Goal: Navigation & Orientation: Understand site structure

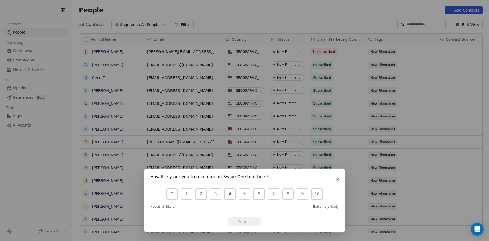
scroll to position [4, 4]
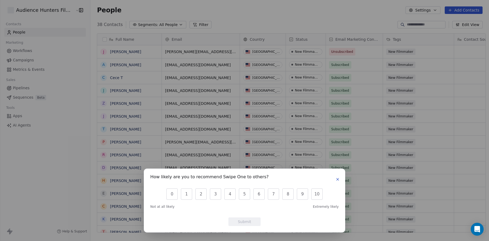
click at [336, 179] on icon "button" at bounding box center [338, 179] width 4 height 4
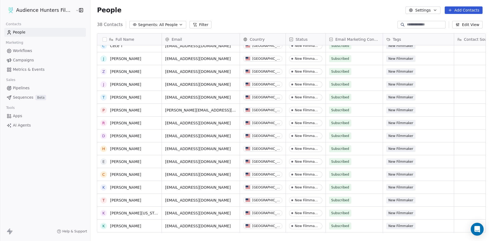
scroll to position [0, 0]
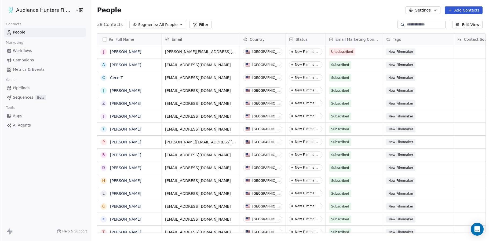
click at [65, 9] on html "Audience Hunters Film Festival Contacts People Marketing Workflows Campaigns Me…" at bounding box center [244, 120] width 489 height 241
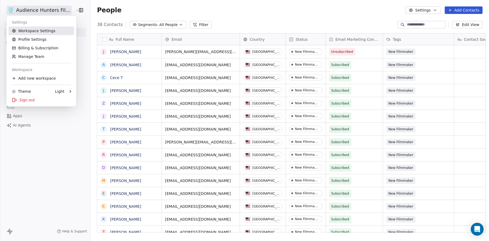
click at [52, 31] on link "Workspace Settings" at bounding box center [42, 31] width 66 height 9
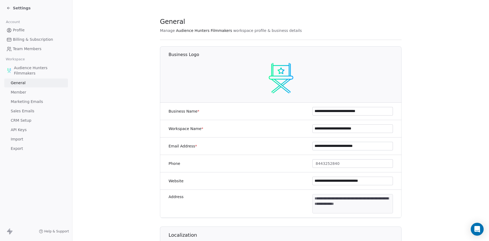
click at [26, 94] on link "Member" at bounding box center [36, 92] width 64 height 9
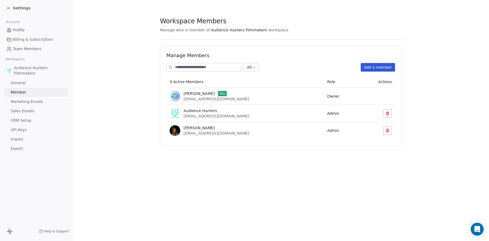
click at [106, 103] on section "Workspace Members Manage who is member of Audience Hunters Filmmakers workspace…" at bounding box center [280, 81] width 417 height 163
click at [29, 121] on span "CRM Setup" at bounding box center [21, 121] width 21 height 6
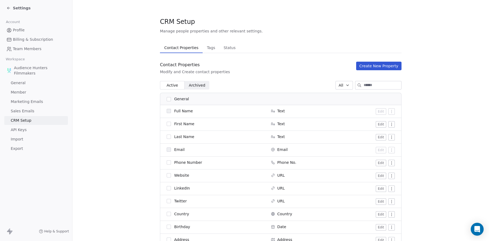
click at [30, 111] on span "Sales Emails" at bounding box center [23, 111] width 24 height 6
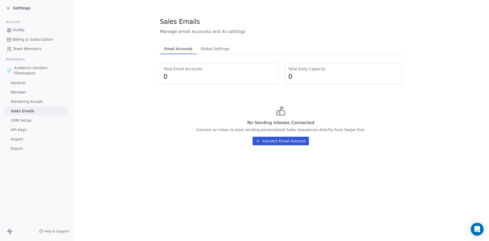
click at [27, 121] on span "CRM Setup" at bounding box center [21, 121] width 21 height 6
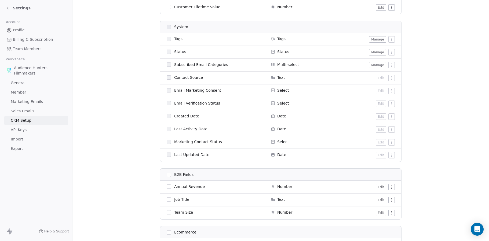
scroll to position [269, 0]
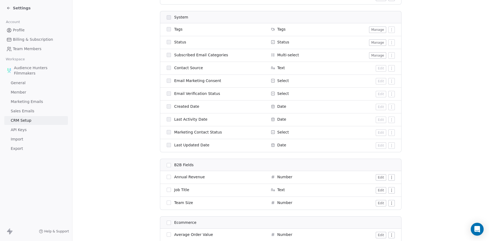
click at [30, 129] on link "API Keys" at bounding box center [36, 130] width 64 height 9
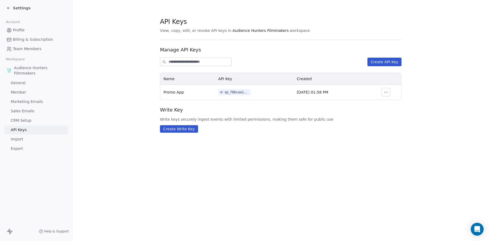
click at [21, 142] on span "Import" at bounding box center [17, 140] width 12 height 6
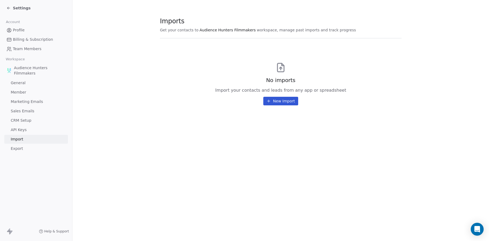
click at [24, 82] on span "General" at bounding box center [18, 83] width 15 height 6
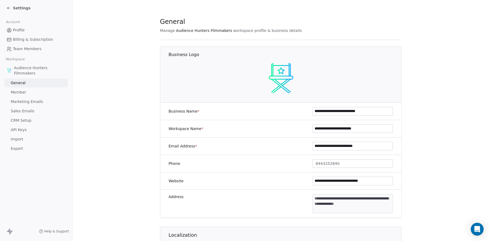
click at [25, 93] on span "Member" at bounding box center [19, 93] width 16 height 6
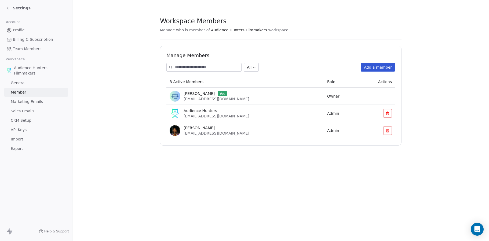
click at [27, 102] on span "Marketing Emails" at bounding box center [27, 102] width 32 height 6
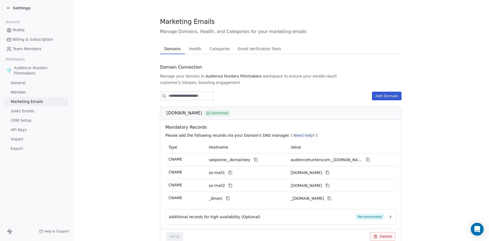
click at [22, 31] on span "Profile" at bounding box center [19, 30] width 12 height 6
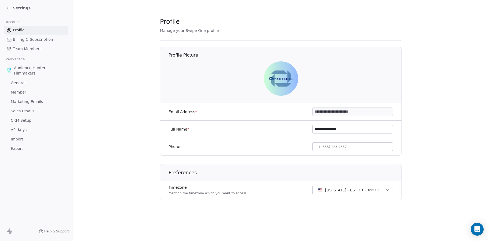
click at [25, 41] on span "Billing & Subscription" at bounding box center [33, 40] width 40 height 6
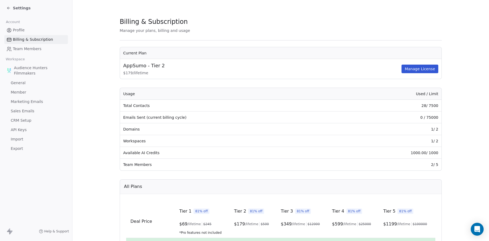
click at [24, 52] on link "Team Members" at bounding box center [36, 49] width 64 height 9
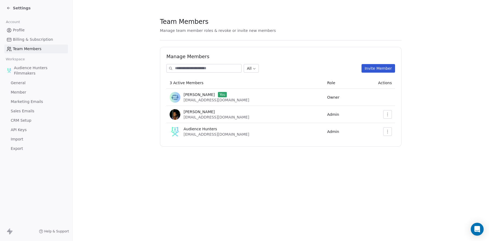
click at [18, 32] on span "Profile" at bounding box center [19, 30] width 12 height 6
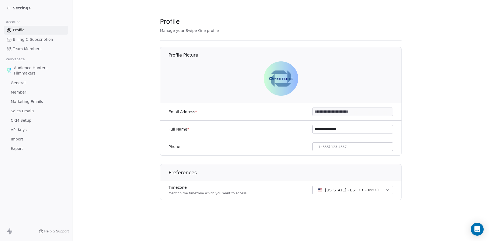
click at [20, 49] on span "Team Members" at bounding box center [27, 49] width 28 height 6
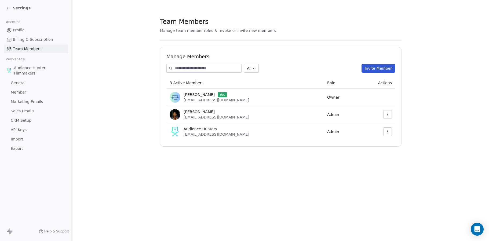
click at [26, 69] on span "Audience Hunters Filmmakers" at bounding box center [40, 70] width 52 height 11
click at [389, 130] on icon "button" at bounding box center [388, 132] width 4 height 4
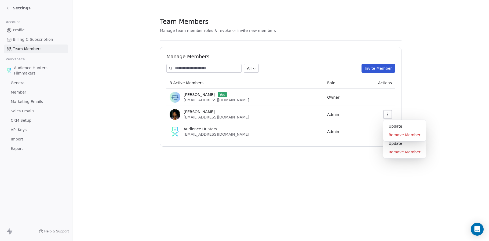
click at [387, 116] on icon "button" at bounding box center [388, 115] width 4 height 4
click at [376, 68] on button "Invite Member" at bounding box center [379, 68] width 34 height 9
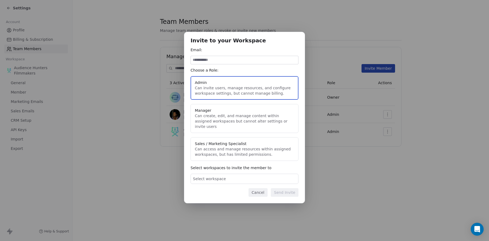
click at [221, 179] on span "Select workspace" at bounding box center [209, 178] width 33 height 5
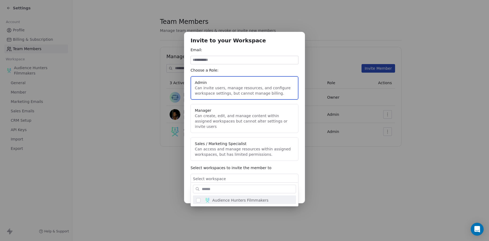
click at [221, 179] on div "Invite to your Workspace Email: Choose a Role: Admin Can invite users, manage r…" at bounding box center [244, 120] width 489 height 195
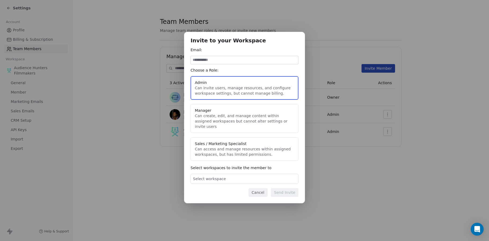
click at [125, 72] on div "Invite to your Workspace Email: Choose a Role: Admin Can invite users, manage r…" at bounding box center [244, 120] width 489 height 195
click at [262, 191] on button "Cancel" at bounding box center [258, 192] width 19 height 9
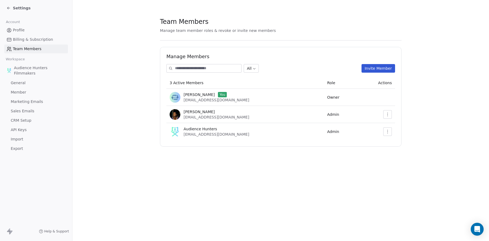
click at [24, 95] on span "Member" at bounding box center [19, 93] width 16 height 6
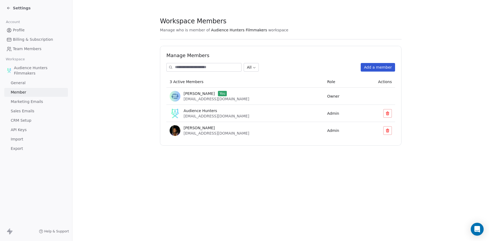
click at [22, 85] on span "General" at bounding box center [18, 83] width 15 height 6
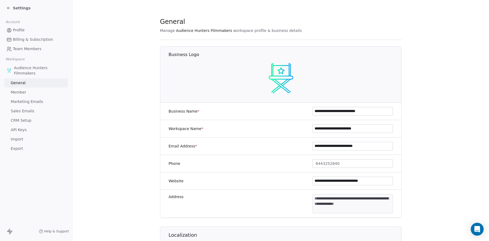
click at [24, 100] on span "Marketing Emails" at bounding box center [27, 102] width 32 height 6
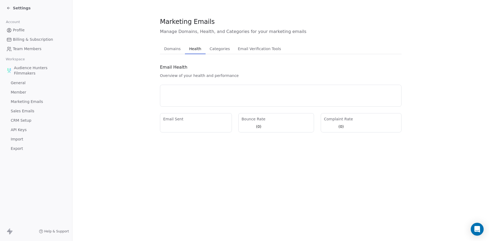
click at [191, 49] on span "Health" at bounding box center [195, 49] width 16 height 8
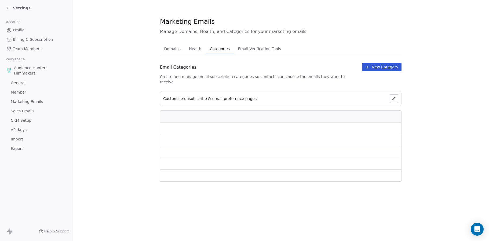
click at [215, 48] on span "Categories" at bounding box center [220, 49] width 24 height 8
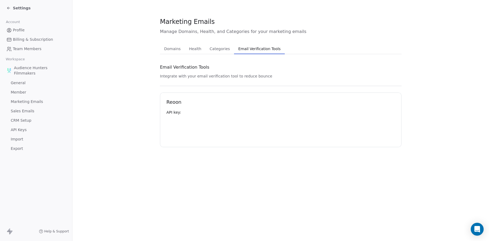
click at [249, 48] on span "Email Verification Tools" at bounding box center [259, 49] width 47 height 8
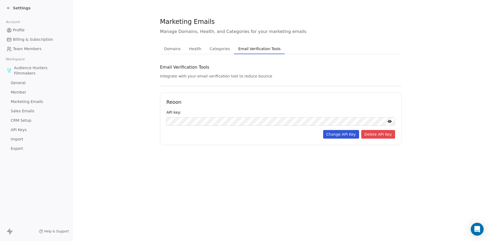
click at [216, 50] on span "Categories" at bounding box center [220, 49] width 24 height 8
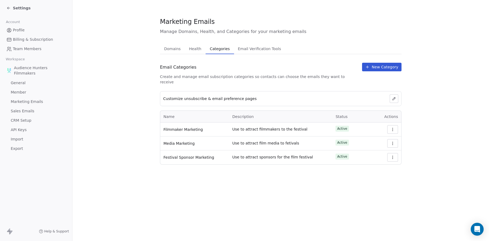
click at [193, 50] on span "Health" at bounding box center [195, 49] width 17 height 8
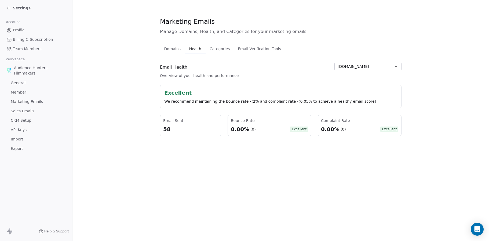
click at [170, 50] on span "Domains" at bounding box center [172, 49] width 21 height 8
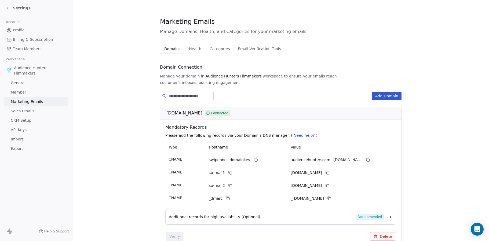
click at [102, 65] on section "Marketing Emails Manage Domains, Health, and Categories for your marketing emai…" at bounding box center [280, 135] width 417 height 270
click at [25, 92] on span "Member" at bounding box center [19, 93] width 16 height 6
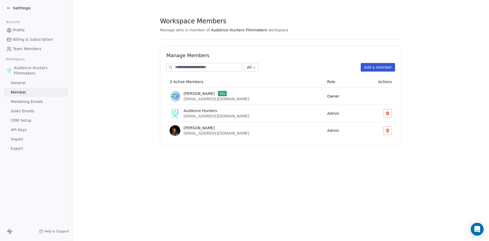
click at [21, 83] on span "General" at bounding box center [18, 83] width 15 height 6
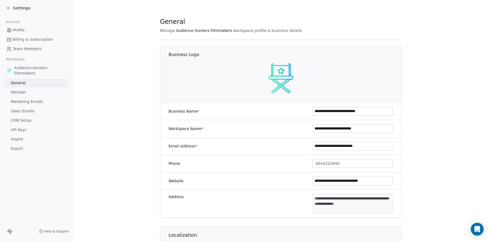
click at [22, 126] on link "API Keys" at bounding box center [36, 130] width 64 height 9
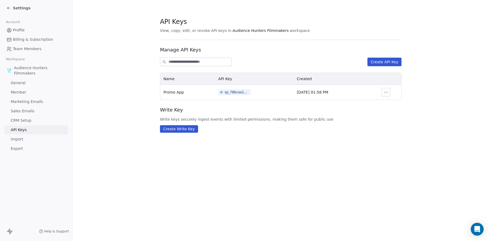
click at [102, 78] on section "API Keys View, copy, edit, or revoke API keys in Audience Hunters Filmmakers wo…" at bounding box center [280, 75] width 417 height 150
click at [27, 101] on span "Marketing Emails" at bounding box center [27, 102] width 32 height 6
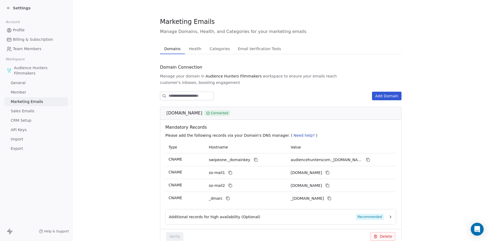
click at [25, 111] on span "Sales Emails" at bounding box center [23, 111] width 24 height 6
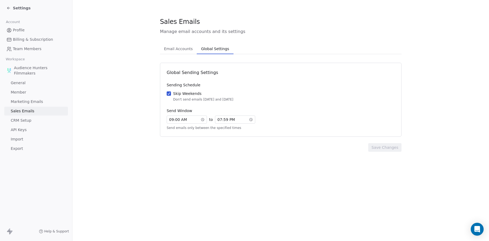
click at [219, 48] on span "Global Settings" at bounding box center [215, 49] width 32 height 8
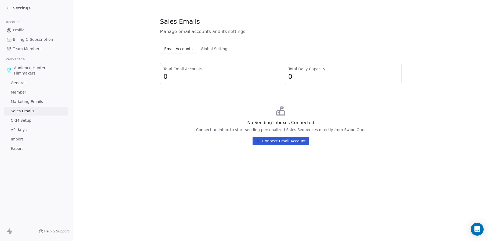
click at [183, 50] on span "Email Accounts" at bounding box center [178, 49] width 32 height 8
click at [32, 121] on link "CRM Setup" at bounding box center [36, 120] width 64 height 9
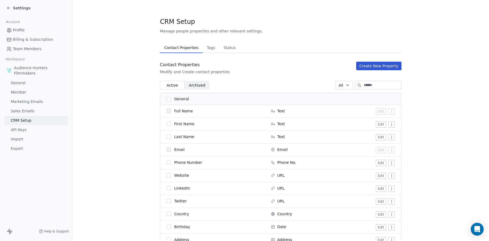
click at [23, 130] on span "API Keys" at bounding box center [19, 130] width 16 height 6
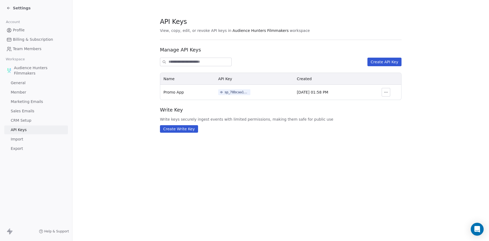
click at [29, 112] on span "Sales Emails" at bounding box center [23, 111] width 24 height 6
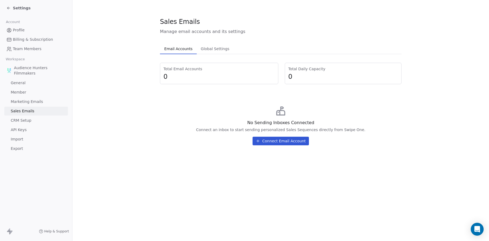
click at [32, 102] on span "Marketing Emails" at bounding box center [27, 102] width 32 height 6
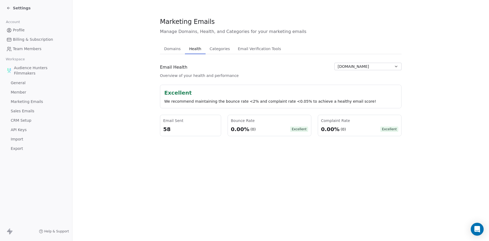
click at [196, 49] on span "Health" at bounding box center [195, 49] width 16 height 8
click at [214, 48] on span "Categories" at bounding box center [220, 49] width 24 height 8
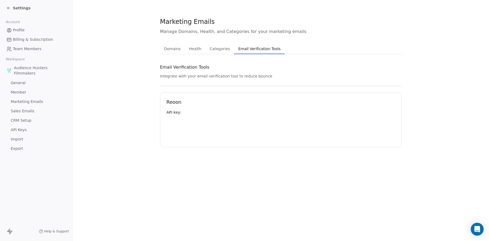
click at [253, 53] on button "Email Verification Tools Email Verification Tools" at bounding box center [259, 48] width 51 height 11
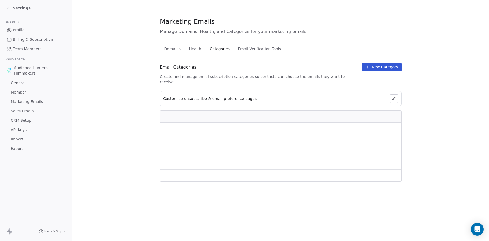
click at [218, 51] on span "Categories" at bounding box center [220, 49] width 24 height 8
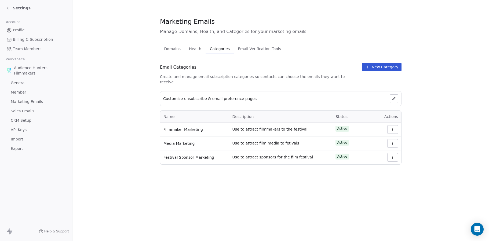
click at [90, 70] on section "Marketing Emails Manage Domains, Health, and Categories for your marketing emai…" at bounding box center [280, 91] width 417 height 182
click at [24, 122] on span "CRM Setup" at bounding box center [21, 121] width 21 height 6
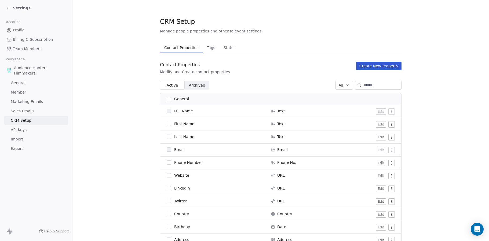
click at [26, 113] on span "Sales Emails" at bounding box center [23, 111] width 24 height 6
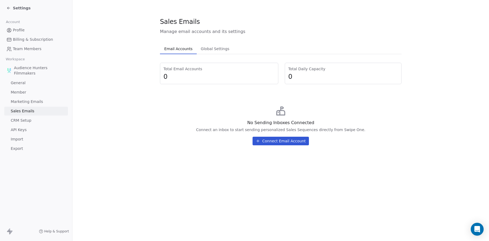
click at [26, 122] on span "CRM Setup" at bounding box center [21, 121] width 21 height 6
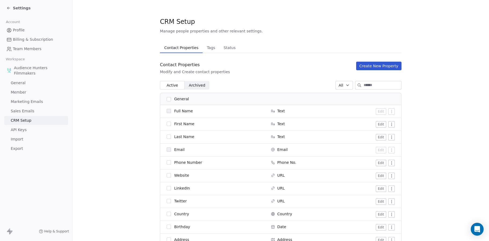
click at [21, 132] on span "API Keys" at bounding box center [19, 130] width 16 height 6
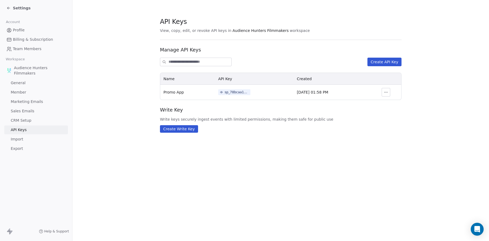
click at [17, 139] on span "Import" at bounding box center [17, 140] width 12 height 6
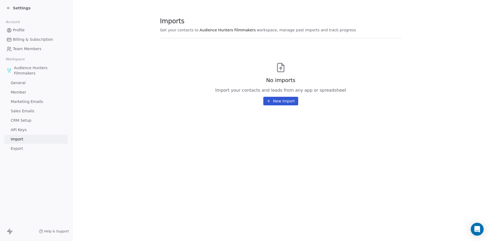
click at [19, 148] on span "Export" at bounding box center [17, 149] width 12 height 6
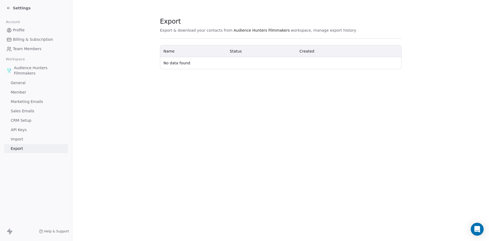
click at [20, 139] on span "Import" at bounding box center [17, 140] width 12 height 6
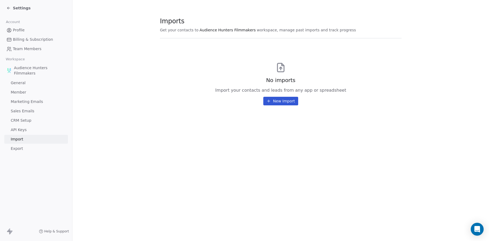
click at [21, 132] on span "API Keys" at bounding box center [19, 130] width 16 height 6
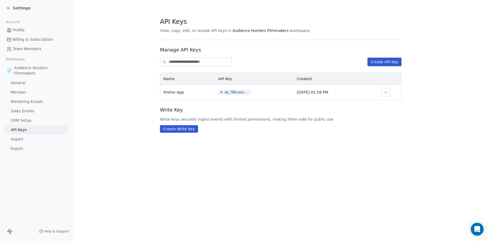
click at [28, 122] on span "CRM Setup" at bounding box center [21, 121] width 21 height 6
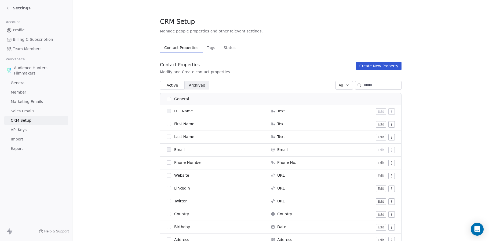
click at [34, 111] on link "Sales Emails" at bounding box center [36, 111] width 64 height 9
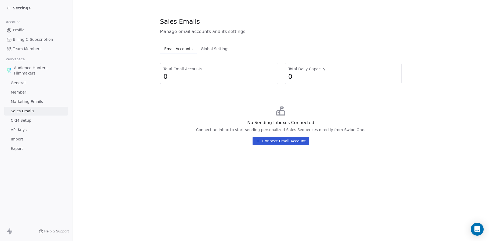
click at [37, 103] on span "Marketing Emails" at bounding box center [27, 102] width 32 height 6
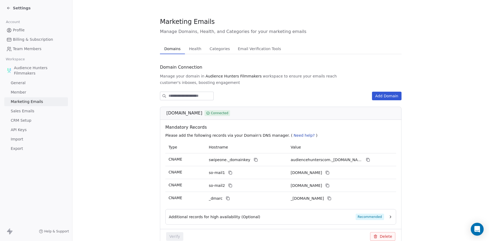
click at [33, 112] on link "Sales Emails" at bounding box center [36, 111] width 64 height 9
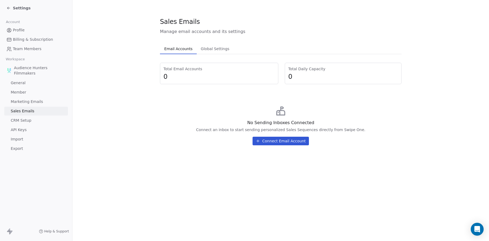
click at [222, 47] on span "Global Settings" at bounding box center [215, 49] width 33 height 8
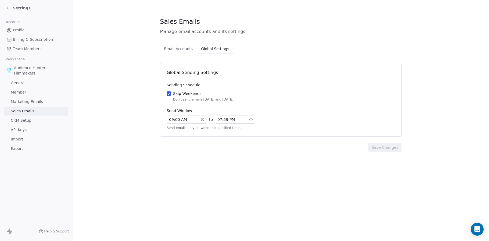
click at [189, 47] on span "Email Accounts" at bounding box center [178, 49] width 33 height 8
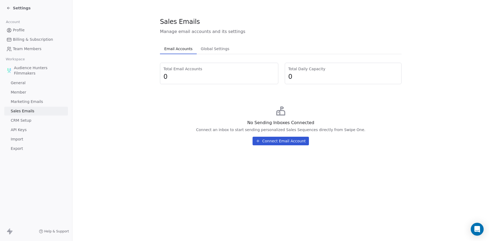
click at [24, 102] on span "Marketing Emails" at bounding box center [27, 102] width 32 height 6
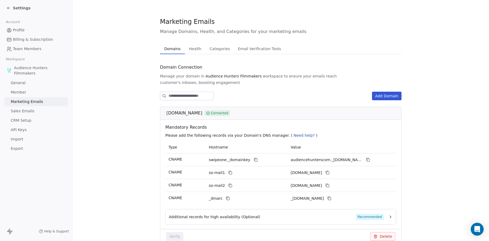
click at [24, 89] on link "Member" at bounding box center [36, 92] width 64 height 9
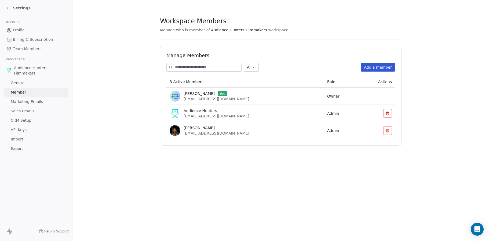
click at [25, 82] on link "General" at bounding box center [36, 83] width 64 height 9
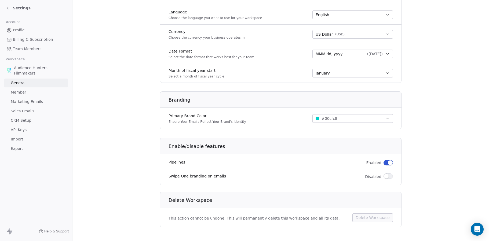
scroll to position [261, 0]
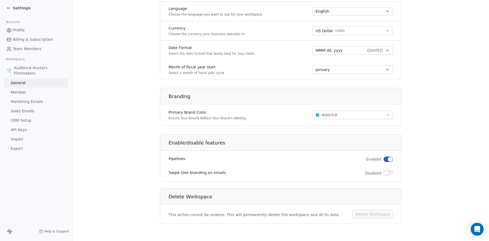
click at [29, 69] on span "Audience Hunters Filmmakers" at bounding box center [40, 70] width 52 height 11
click at [26, 46] on link "Team Members" at bounding box center [36, 49] width 64 height 9
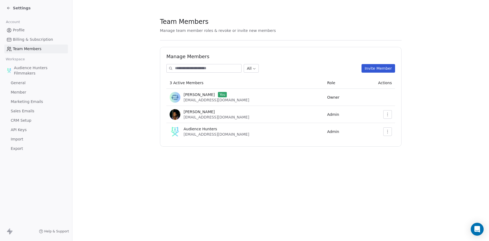
click at [31, 38] on span "Billing & Subscription" at bounding box center [33, 40] width 40 height 6
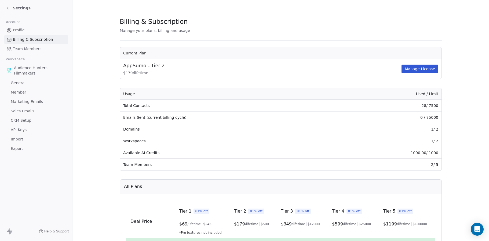
click at [22, 32] on span "Profile" at bounding box center [19, 30] width 12 height 6
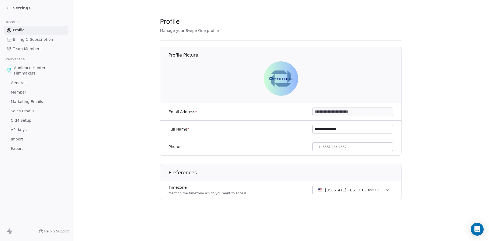
click at [31, 108] on span "Sales Emails" at bounding box center [23, 111] width 24 height 6
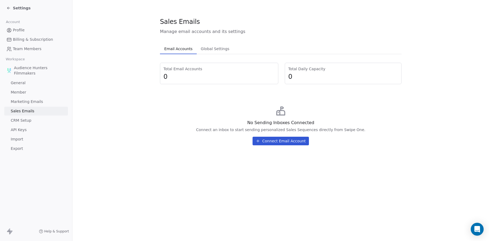
click at [31, 112] on span "Sales Emails" at bounding box center [23, 111] width 24 height 6
click at [31, 103] on span "Marketing Emails" at bounding box center [27, 102] width 32 height 6
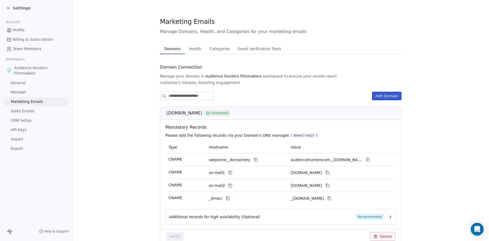
click at [18, 5] on div "Settings" at bounding box center [36, 8] width 61 height 8
click at [18, 6] on span "Settings" at bounding box center [22, 7] width 18 height 5
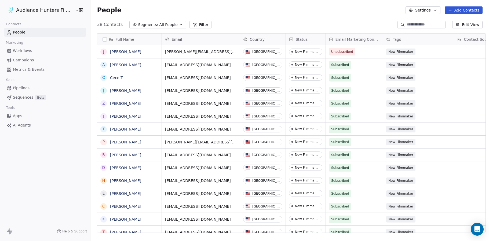
scroll to position [208, 398]
click at [39, 71] on span "Metrics & Events" at bounding box center [29, 70] width 32 height 6
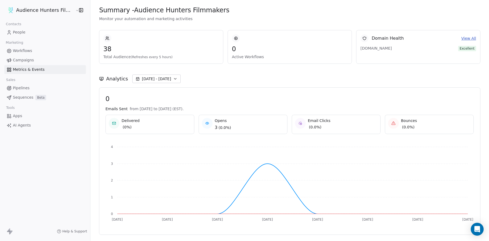
click at [22, 89] on span "Pipelines" at bounding box center [21, 88] width 17 height 6
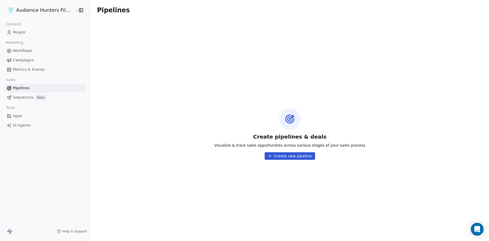
click at [24, 97] on span "Sequences" at bounding box center [23, 98] width 20 height 6
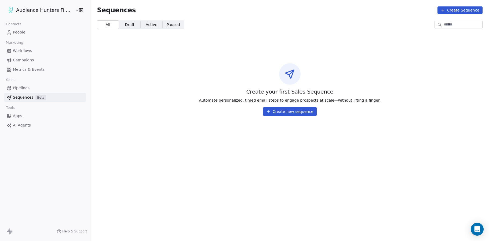
click at [17, 116] on span "Apps" at bounding box center [17, 116] width 9 height 6
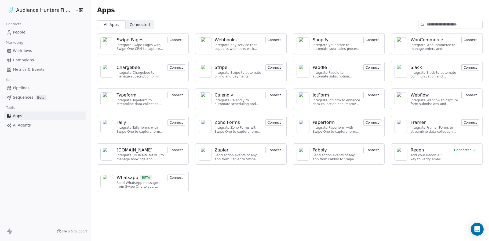
click at [136, 23] on span "Connected" at bounding box center [140, 25] width 20 height 6
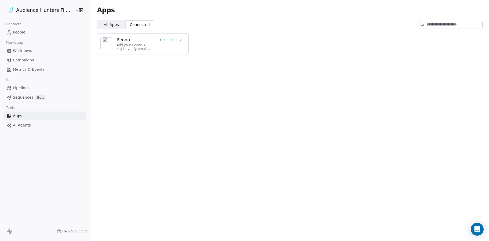
click at [112, 25] on span "All Apps" at bounding box center [111, 25] width 15 height 6
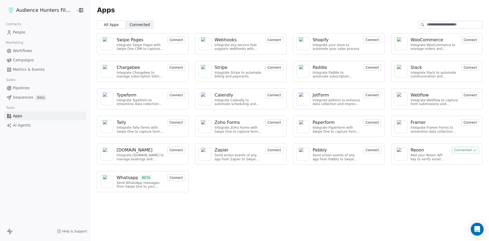
click at [268, 177] on div "Swipe Pages Integrate Swipe Pages with Swipe One CRM to capture lead data. Conn…" at bounding box center [289, 113] width 399 height 168
click at [28, 127] on span "AI Agents" at bounding box center [22, 126] width 18 height 6
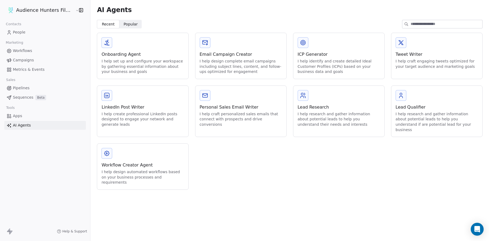
click at [133, 25] on span "Popular Popular" at bounding box center [130, 24] width 23 height 9
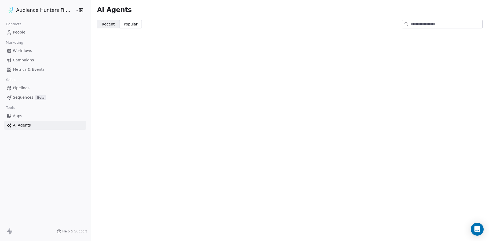
click at [111, 26] on span "Recent Recent" at bounding box center [108, 24] width 23 height 9
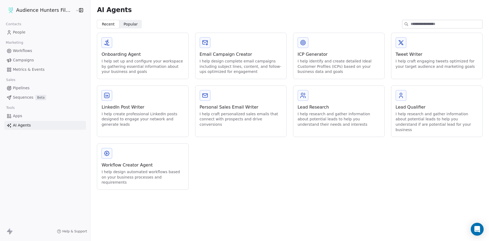
click at [40, 68] on span "Metrics & Events" at bounding box center [29, 70] width 32 height 6
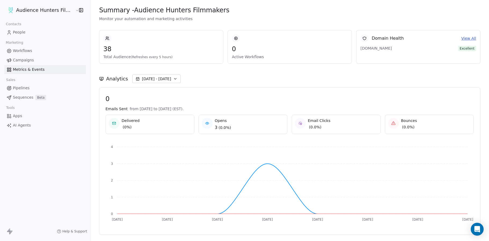
click at [30, 60] on span "Campaigns" at bounding box center [23, 60] width 21 height 6
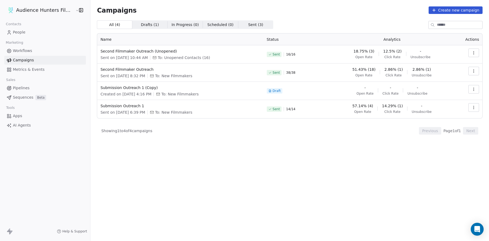
click at [27, 52] on span "Workflows" at bounding box center [22, 51] width 19 height 6
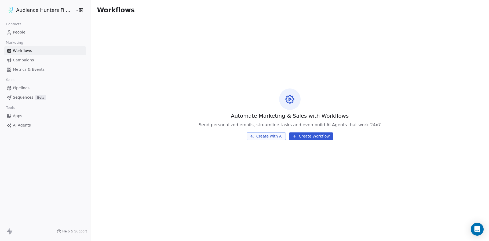
click at [20, 34] on span "People" at bounding box center [19, 33] width 13 height 6
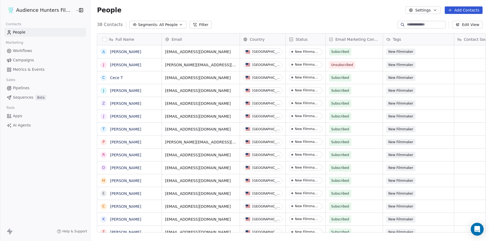
scroll to position [208, 398]
click at [16, 117] on span "Apps" at bounding box center [17, 116] width 9 height 6
